Goal: Task Accomplishment & Management: Manage account settings

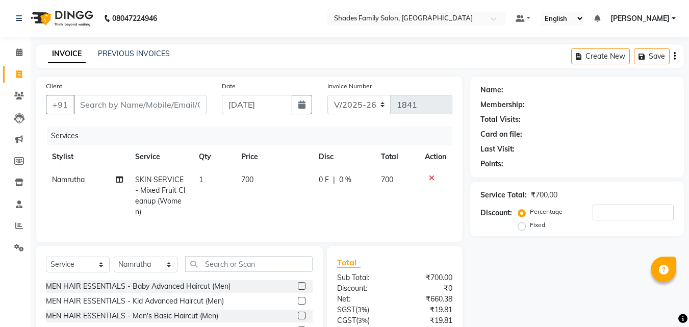
select select "7447"
select select "service"
select select "65368"
drag, startPoint x: 0, startPoint y: 0, endPoint x: 209, endPoint y: 182, distance: 276.6
click at [209, 256] on input "text" at bounding box center [249, 264] width 128 height 16
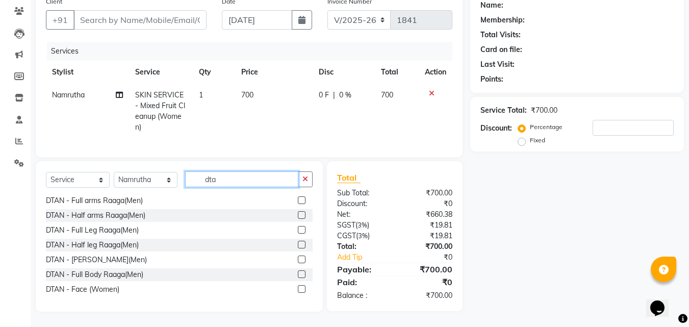
scroll to position [306, 0]
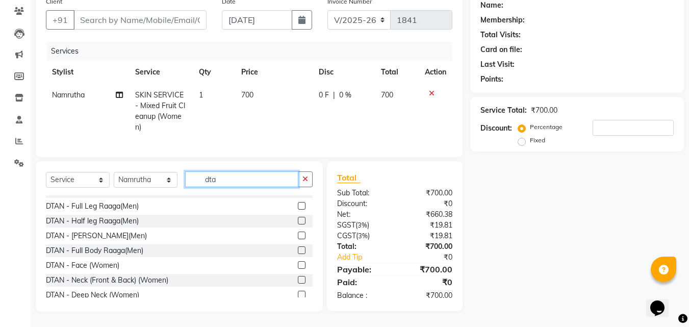
type input "dta"
click at [298, 266] on label at bounding box center [302, 265] width 8 height 8
click at [298, 266] on input "checkbox" at bounding box center [301, 265] width 7 height 7
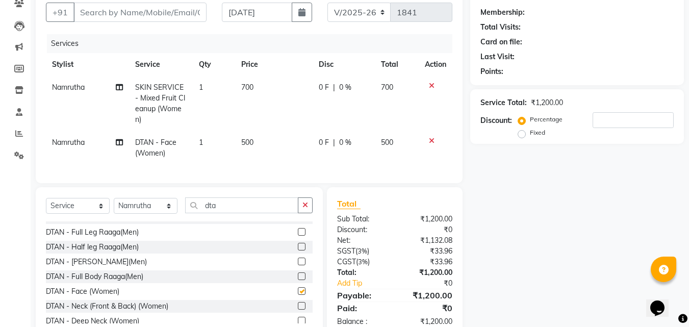
checkbox input "false"
click at [303, 209] on icon "button" at bounding box center [305, 204] width 6 height 7
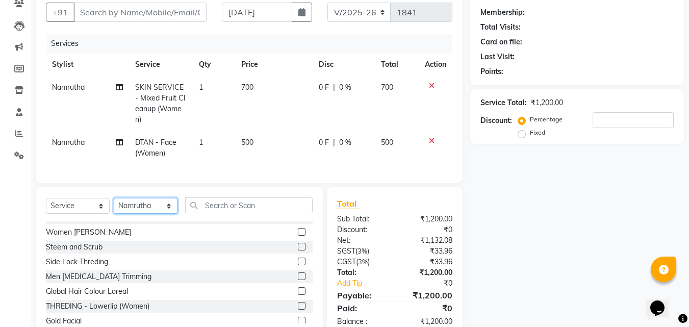
click at [120, 211] on select "Select Stylist [PERSON_NAME] [PERSON_NAME]" at bounding box center [146, 206] width 64 height 16
select select "69687"
click at [114, 206] on select "Select Stylist [PERSON_NAME] [PERSON_NAME]" at bounding box center [146, 206] width 64 height 16
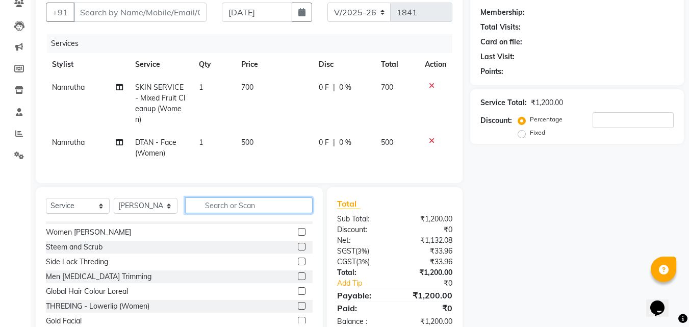
click at [217, 211] on input "text" at bounding box center [249, 205] width 128 height 16
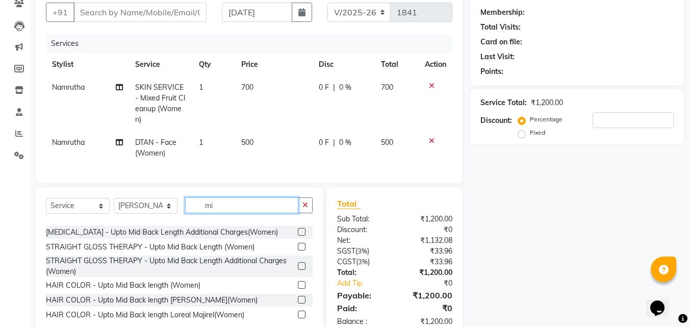
scroll to position [0, 0]
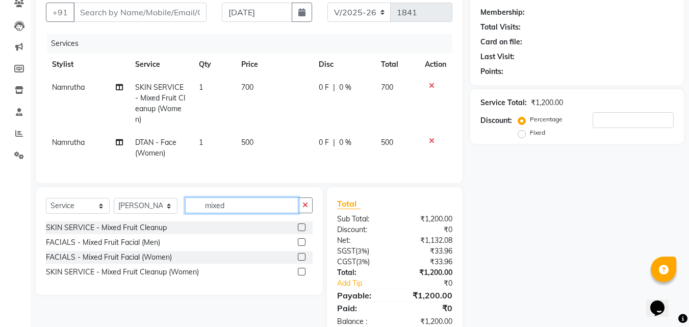
type input "mixed"
click at [303, 275] on label at bounding box center [302, 272] width 8 height 8
click at [303, 275] on input "checkbox" at bounding box center [301, 272] width 7 height 7
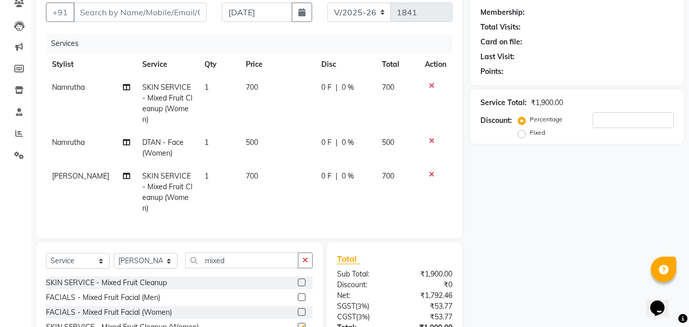
checkbox input "false"
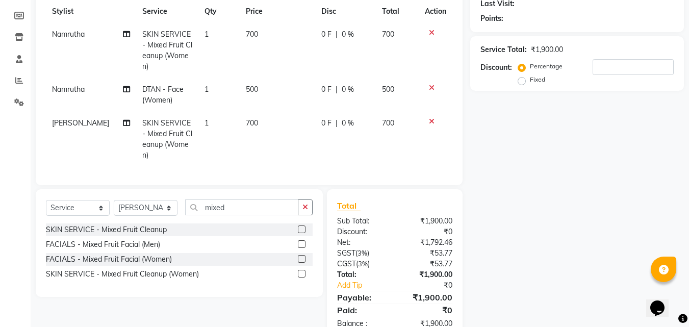
scroll to position [181, 0]
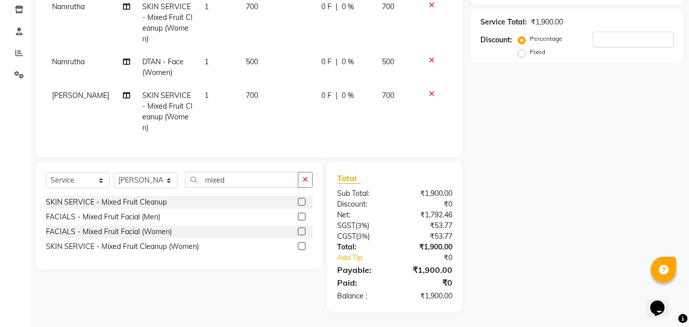
drag, startPoint x: 302, startPoint y: 178, endPoint x: 249, endPoint y: 182, distance: 53.2
click at [302, 178] on button "button" at bounding box center [305, 180] width 15 height 16
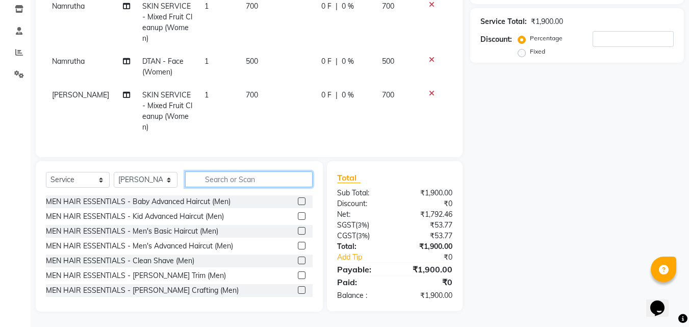
click at [246, 181] on input "text" at bounding box center [249, 179] width 128 height 16
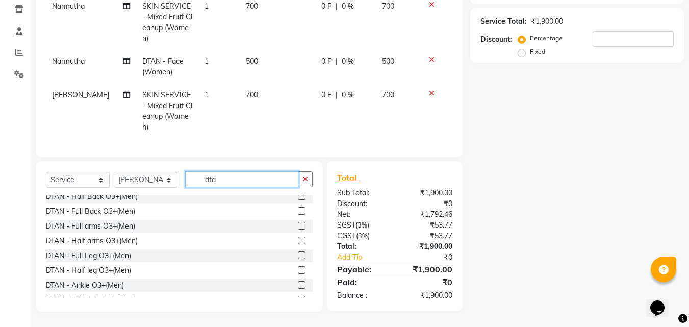
scroll to position [153, 0]
type input "dta"
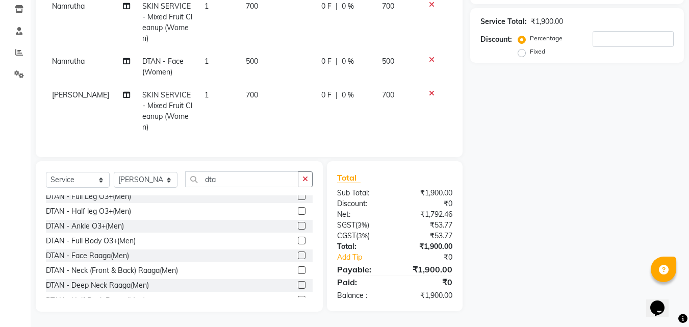
click at [298, 255] on label at bounding box center [302, 255] width 8 height 8
click at [298, 255] on input "checkbox" at bounding box center [301, 255] width 7 height 7
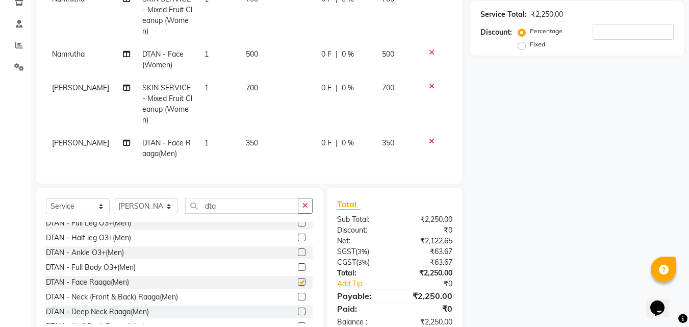
checkbox input "false"
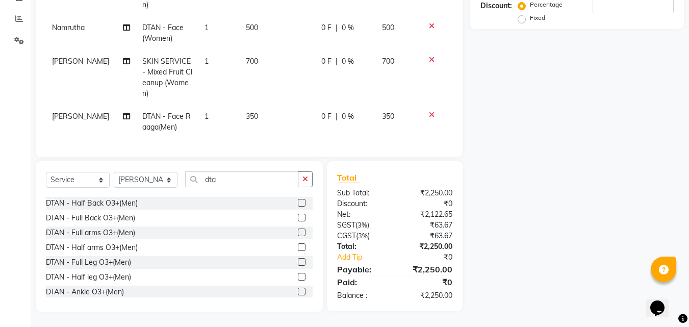
scroll to position [0, 0]
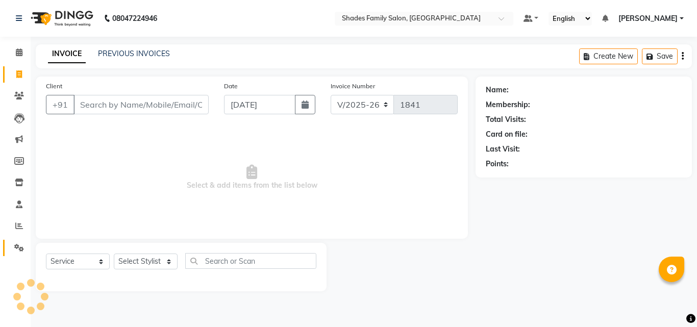
click at [17, 247] on icon at bounding box center [19, 248] width 10 height 8
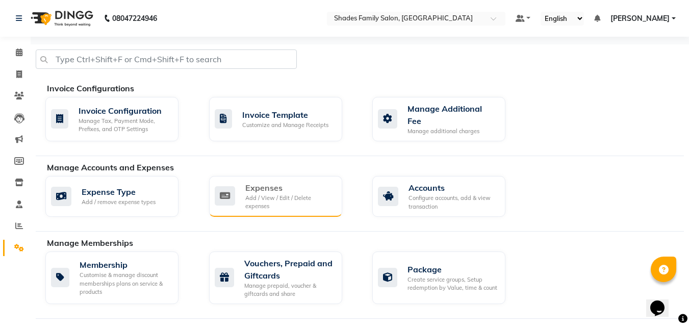
click at [272, 182] on div "Expenses" at bounding box center [289, 188] width 89 height 12
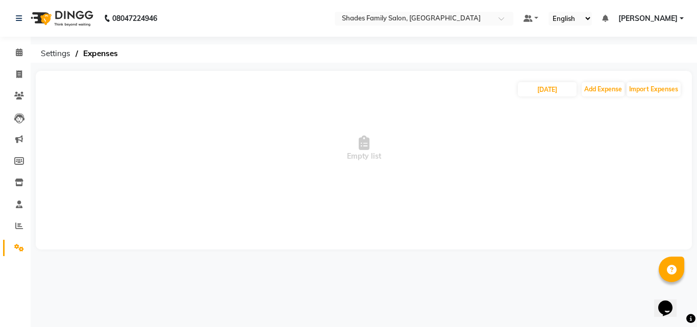
click at [539, 81] on div "01-09-2025 Add Expense Import Expenses" at bounding box center [364, 89] width 636 height 16
click at [554, 99] on span "Empty list" at bounding box center [364, 148] width 636 height 102
click at [554, 89] on input "[DATE]" at bounding box center [547, 89] width 59 height 14
select select "9"
select select "2025"
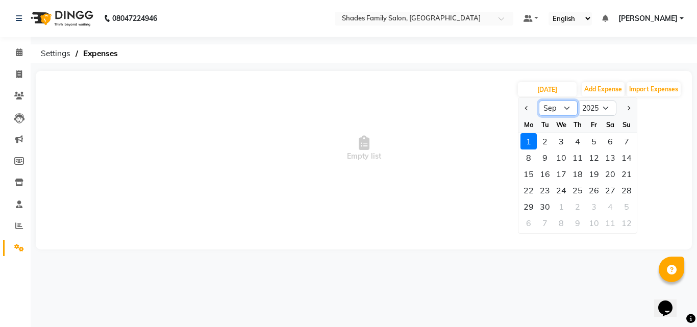
click at [564, 105] on select "Jan Feb Mar Apr May Jun Jul Aug Sep Oct Nov Dec" at bounding box center [558, 107] width 39 height 15
select select "8"
click at [539, 100] on select "Jan Feb Mar Apr May Jun Jul Aug Sep Oct Nov Dec" at bounding box center [558, 107] width 39 height 15
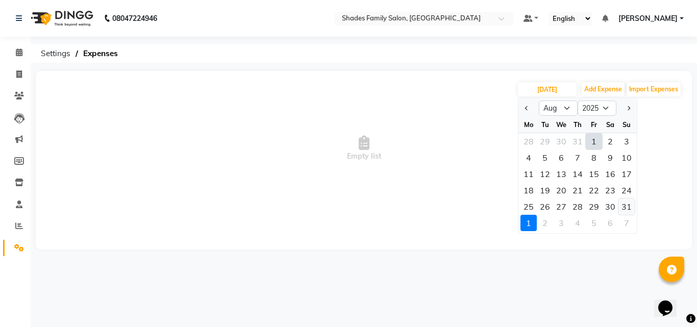
click at [629, 205] on div "31" at bounding box center [626, 206] width 16 height 16
type input "31-08-2025"
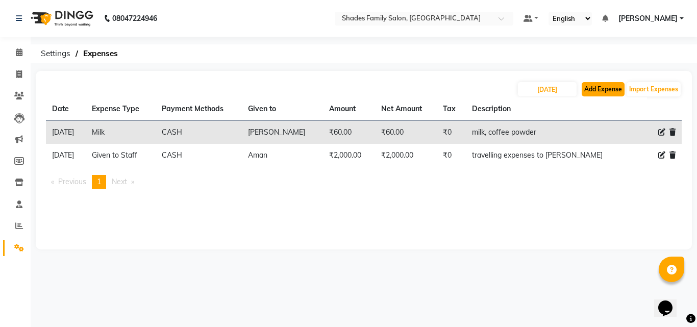
click at [592, 85] on button "Add Expense" at bounding box center [602, 89] width 43 height 14
select select "1"
select select "6550"
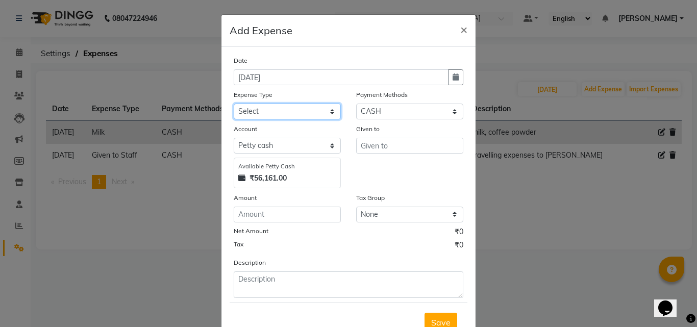
click at [284, 110] on select "Select Advance Salary Auto Bank charges Cash transfer to bank Client Client Sna…" at bounding box center [287, 112] width 107 height 16
select select "19065"
click at [234, 104] on select "Select Advance Salary Auto Bank charges Cash transfer to bank Client Client Sna…" at bounding box center [287, 112] width 107 height 16
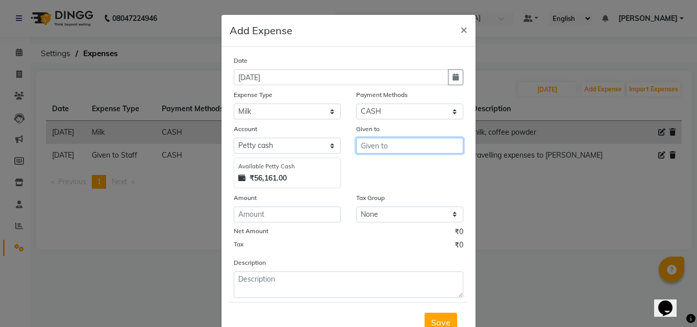
click at [373, 144] on input "text" at bounding box center [409, 146] width 107 height 16
type input "Pavithra"
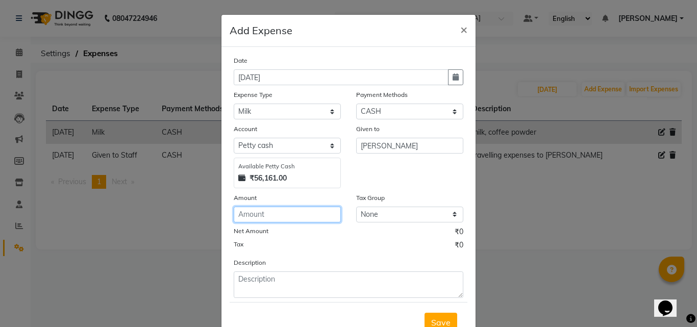
click at [242, 216] on input "number" at bounding box center [287, 215] width 107 height 16
type input "60"
click at [300, 298] on form "Date 01-09-2025 Expense Type Select Advance Salary Auto Bank charges Cash trans…" at bounding box center [349, 198] width 238 height 287
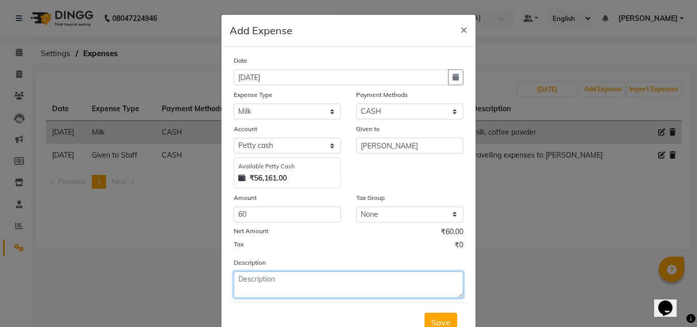
click at [288, 280] on textarea at bounding box center [349, 284] width 230 height 27
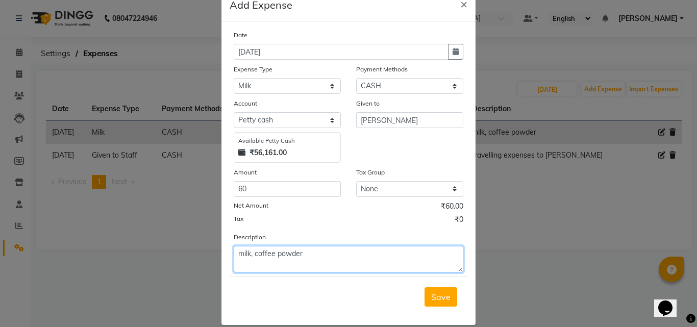
scroll to position [38, 0]
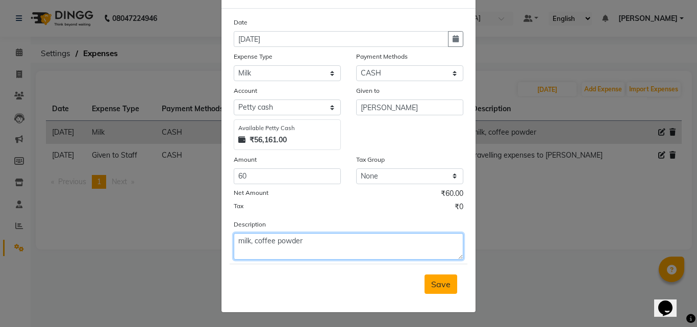
type textarea "milk, coffee powder"
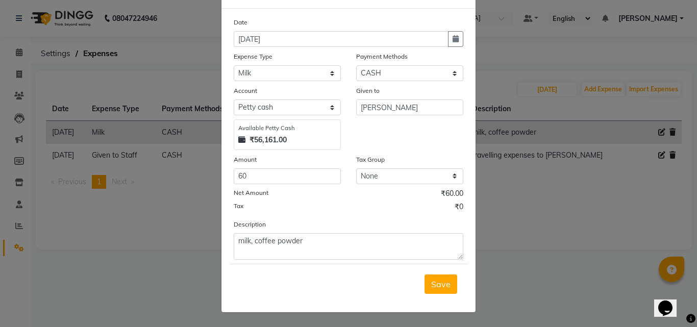
click at [438, 283] on span "Save" at bounding box center [440, 284] width 19 height 10
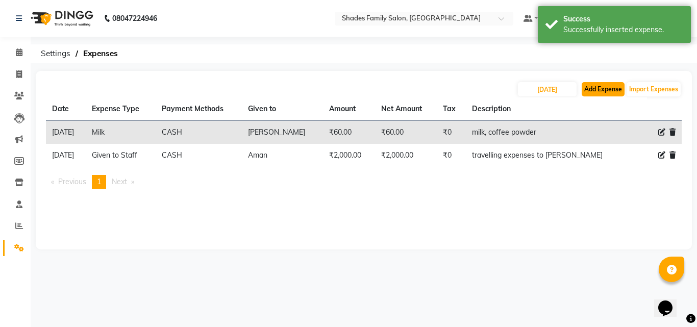
click at [587, 91] on button "Add Expense" at bounding box center [602, 89] width 43 height 14
select select "1"
select select "6550"
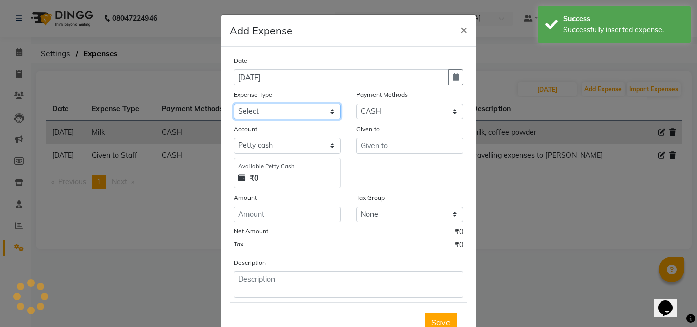
click at [323, 110] on select "Select Advance Salary Auto Bank charges Cash transfer to bank Client Client Sna…" at bounding box center [287, 112] width 107 height 16
select select "10904"
click at [234, 104] on select "Select Advance Salary Auto Bank charges Cash transfer to bank Client Client Sna…" at bounding box center [287, 112] width 107 height 16
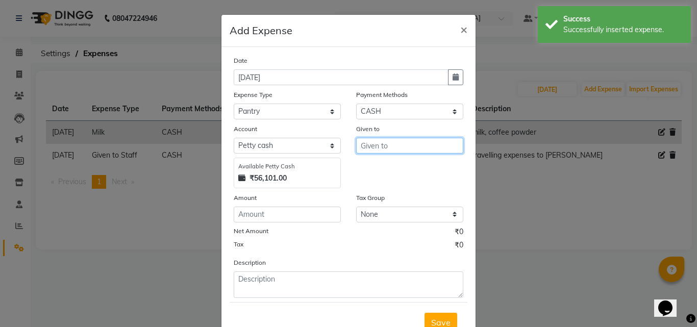
click at [366, 149] on input "text" at bounding box center [409, 146] width 107 height 16
type input "Pavithra"
click at [301, 206] on div "Amount" at bounding box center [287, 199] width 107 height 14
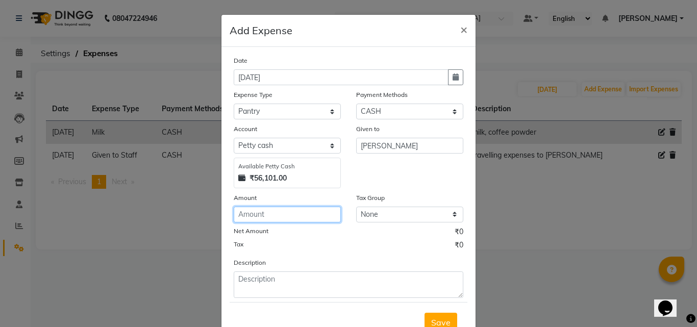
click at [284, 213] on input "number" at bounding box center [287, 215] width 107 height 16
type input "138"
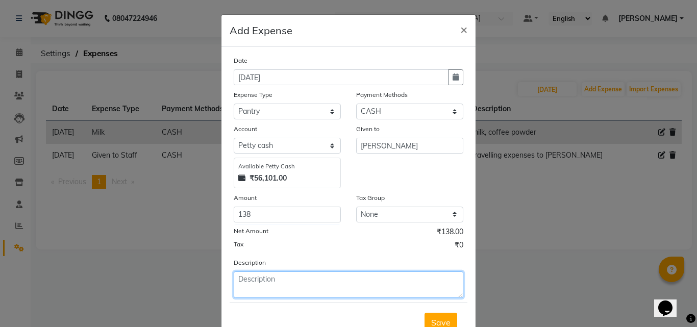
click at [283, 285] on textarea at bounding box center [349, 284] width 230 height 27
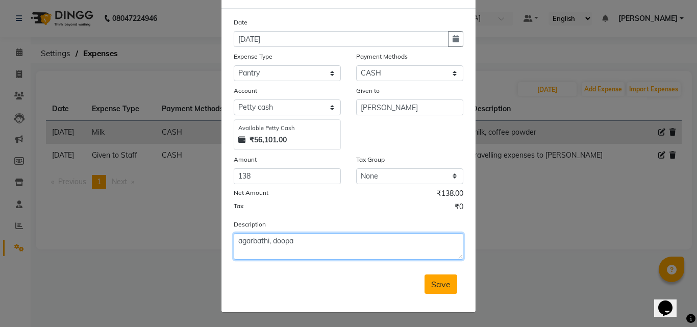
type textarea "agarbathi, doopa"
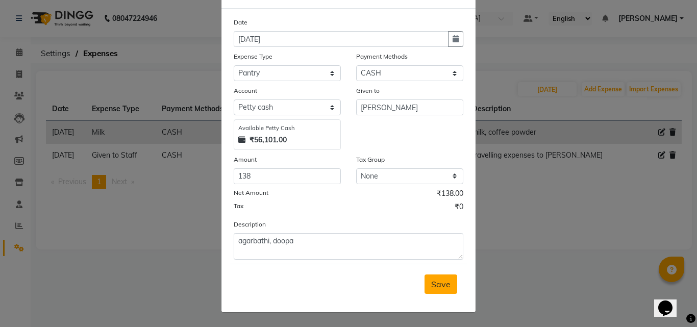
click at [441, 280] on span "Save" at bounding box center [440, 284] width 19 height 10
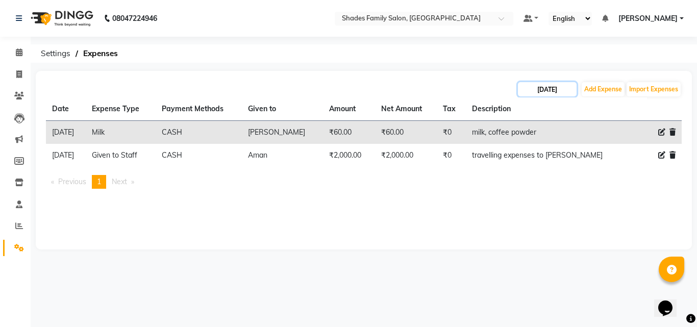
click at [550, 92] on input "31-08-2025" at bounding box center [547, 89] width 59 height 14
select select "8"
select select "2025"
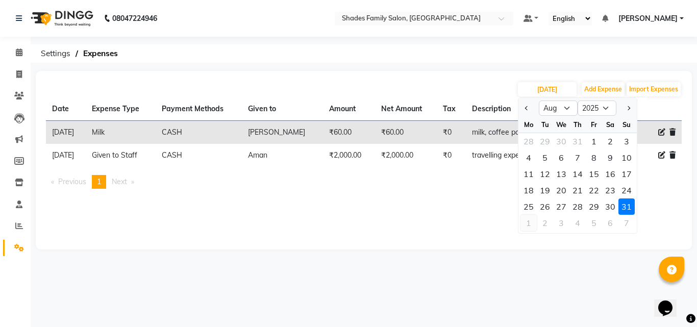
click at [531, 224] on div "1" at bounding box center [528, 223] width 16 height 16
type input "[DATE]"
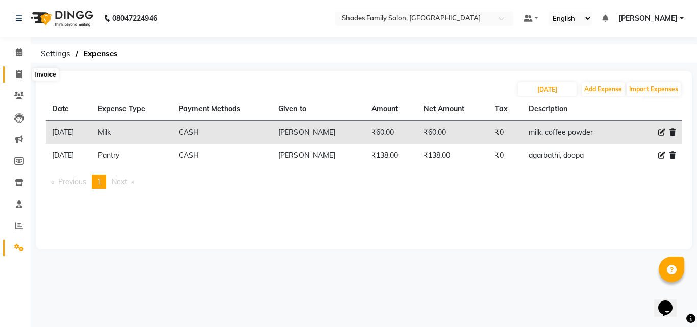
click at [20, 75] on icon at bounding box center [19, 74] width 6 height 8
select select "service"
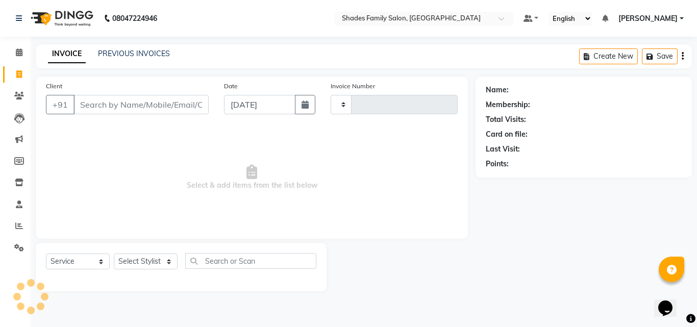
type input "1841"
select select "7447"
